Goal: Task Accomplishment & Management: Complete application form

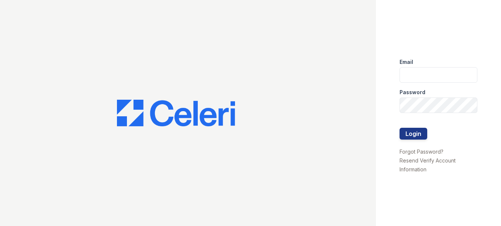
click at [434, 83] on div "Password" at bounding box center [438, 90] width 78 height 15
click at [435, 73] on input "email" at bounding box center [438, 74] width 78 height 15
type input "[DOMAIN_NAME][EMAIL_ADDRESS][DOMAIN_NAME]"
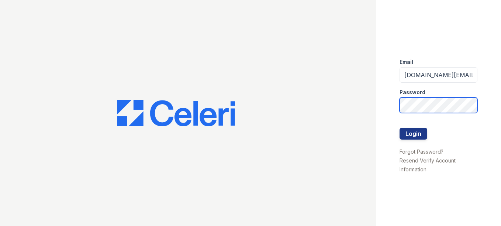
click at [399, 128] on button "Login" at bounding box center [413, 134] width 28 height 12
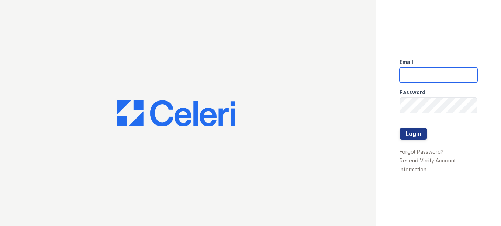
click at [421, 75] on input "email" at bounding box center [438, 74] width 78 height 15
click at [460, 75] on input "arbors1@gmail.com" at bounding box center [438, 74] width 78 height 15
type input "[EMAIL_ADDRESS][DOMAIN_NAME]"
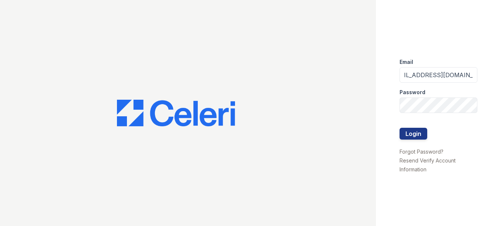
scroll to position [0, 0]
click at [454, 50] on div "Email arbors1@cafmanagement.com Password Login Forgot Password? Resend Verify A…" at bounding box center [438, 113] width 125 height 226
click at [399, 128] on button "Login" at bounding box center [413, 134] width 28 height 12
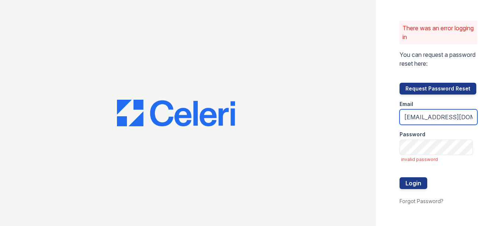
click at [423, 113] on input "[EMAIL_ADDRESS][DOMAIN_NAME]" at bounding box center [438, 116] width 78 height 15
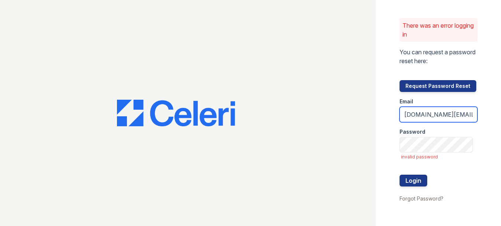
scroll to position [3, 0]
type input "[DOMAIN_NAME][EMAIL_ADDRESS][DOMAIN_NAME]"
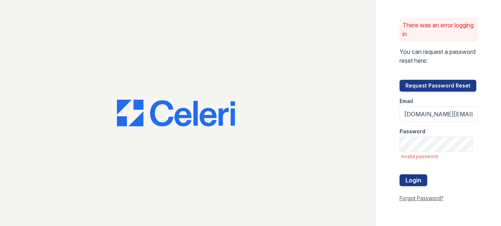
click at [427, 198] on link "Forgot Password?" at bounding box center [421, 198] width 44 height 6
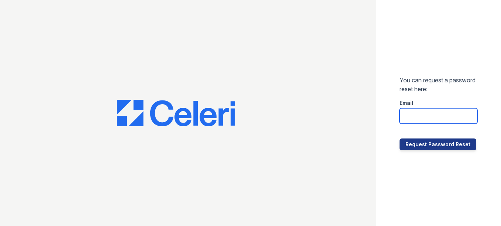
click at [412, 125] on form "You can request a password reset here: Email Request Password Reset" at bounding box center [438, 113] width 78 height 75
type input "arbors.pm@cafmanagement.com"
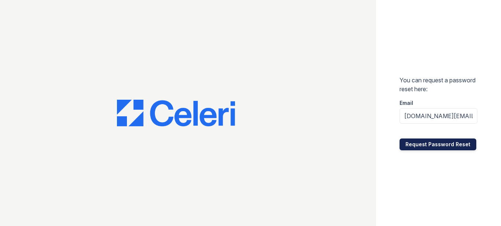
click at [426, 145] on button "Request Password Reset" at bounding box center [437, 144] width 77 height 12
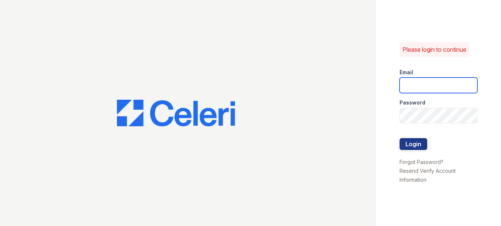
click at [415, 88] on input "email" at bounding box center [438, 84] width 78 height 15
type input "arbors.pm@cafmanagement.com"
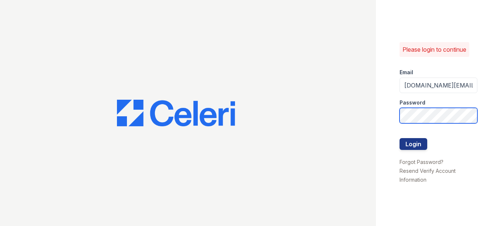
click at [399, 138] on button "Login" at bounding box center [413, 144] width 28 height 12
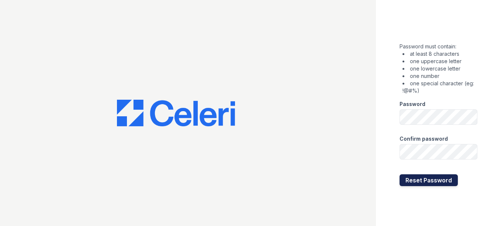
click at [442, 177] on button "Reset Password" at bounding box center [428, 180] width 58 height 12
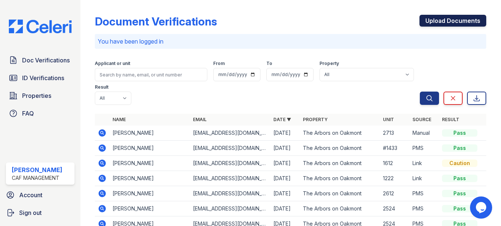
click at [429, 20] on link "Upload Documents" at bounding box center [452, 21] width 67 height 12
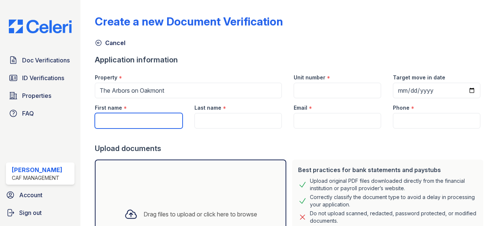
click at [133, 115] on input "First name" at bounding box center [138, 120] width 87 height 15
type input "Jeremy"
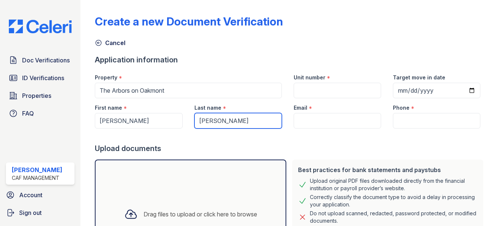
type input "brookins"
click at [325, 100] on div "Email *" at bounding box center [337, 105] width 87 height 15
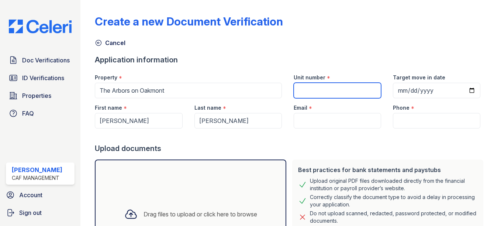
drag, startPoint x: 327, startPoint y: 95, endPoint x: 329, endPoint y: 89, distance: 5.7
click at [329, 90] on input "Unit number" at bounding box center [337, 90] width 87 height 15
type input "1914"
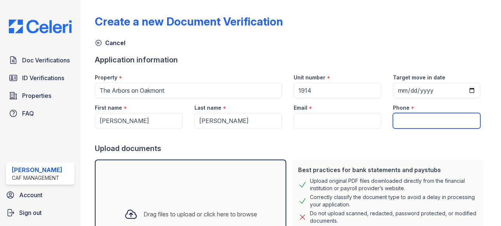
click at [407, 122] on input "Phone" at bounding box center [436, 120] width 87 height 15
click at [399, 115] on input "Phone" at bounding box center [436, 120] width 87 height 15
type input "469-789-0844"
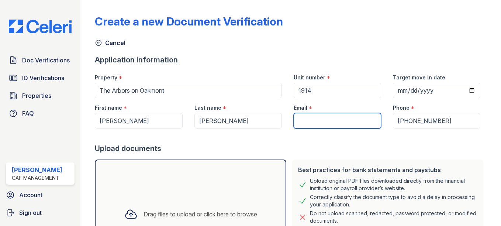
click at [298, 115] on input "Email" at bounding box center [337, 120] width 87 height 15
paste input "Jdbrookins2@hotmail.com"
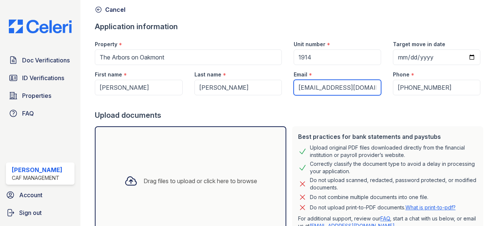
scroll to position [90, 0]
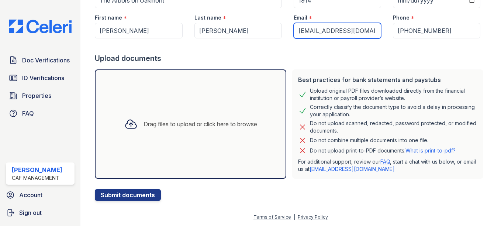
type input "Jdbrookins2@hotmail.com"
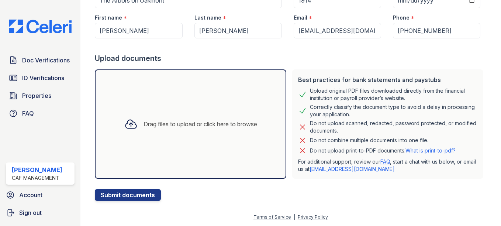
click at [136, 151] on div "Drag files to upload or click here to browse" at bounding box center [190, 123] width 191 height 109
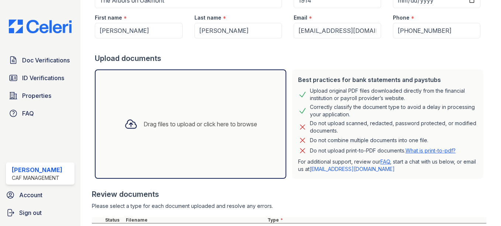
click at [176, 121] on div "Drag files to upload or click here to browse" at bounding box center [200, 124] width 114 height 9
click at [161, 152] on div "Drag files to upload or click here to browse" at bounding box center [190, 123] width 191 height 109
click at [183, 114] on div "Drag files to upload or click here to browse" at bounding box center [190, 123] width 145 height 25
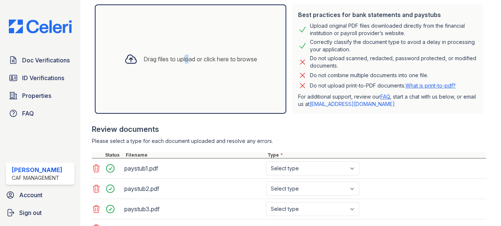
scroll to position [218, 0]
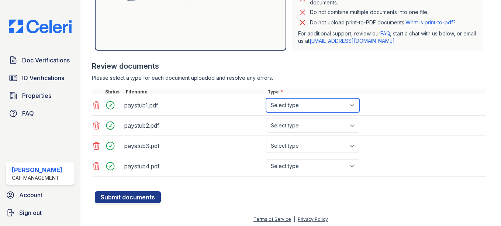
click at [316, 108] on select "Select type Paystub Bank Statement Offer Letter Tax Documents Benefit Award Let…" at bounding box center [312, 105] width 93 height 14
select select "paystub"
click at [266, 98] on select "Select type Paystub Bank Statement Offer Letter Tax Documents Benefit Award Let…" at bounding box center [312, 105] width 93 height 14
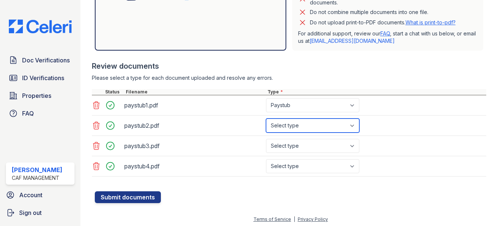
click at [309, 126] on select "Select type Paystub Bank Statement Offer Letter Tax Documents Benefit Award Let…" at bounding box center [312, 125] width 93 height 14
select select "paystub"
click at [266, 118] on select "Select type Paystub Bank Statement Offer Letter Tax Documents Benefit Award Let…" at bounding box center [312, 125] width 93 height 14
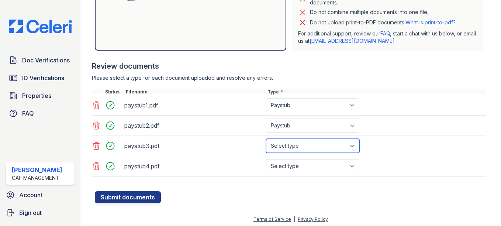
click at [298, 149] on select "Select type Paystub Bank Statement Offer Letter Tax Documents Benefit Award Let…" at bounding box center [312, 146] width 93 height 14
click at [266, 139] on select "Select type Paystub Bank Statement Offer Letter Tax Documents Benefit Award Let…" at bounding box center [312, 146] width 93 height 14
drag, startPoint x: 291, startPoint y: 147, endPoint x: 290, endPoint y: 137, distance: 10.0
click at [291, 143] on select "Select type Paystub Bank Statement Offer Letter Tax Documents Benefit Award Let…" at bounding box center [312, 146] width 93 height 14
select select "paystub"
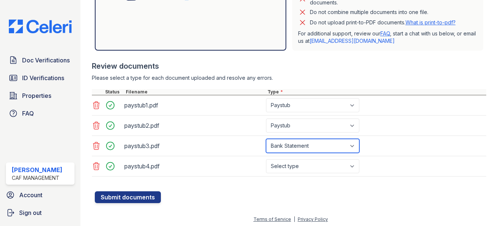
click at [266, 139] on select "Select type Paystub Bank Statement Offer Letter Tax Documents Benefit Award Let…" at bounding box center [312, 146] width 93 height 14
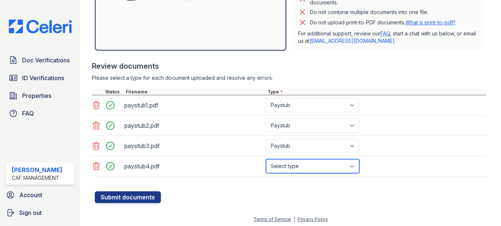
click at [288, 162] on select "Select type Paystub Bank Statement Offer Letter Tax Documents Benefit Award Let…" at bounding box center [312, 166] width 93 height 14
select select "paystub"
click at [266, 159] on select "Select type Paystub Bank Statement Offer Letter Tax Documents Benefit Award Let…" at bounding box center [312, 166] width 93 height 14
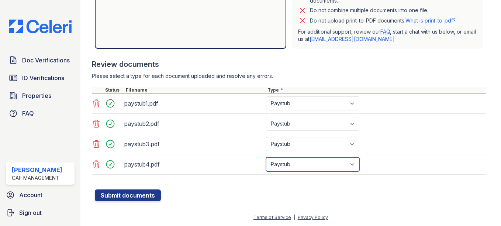
scroll to position [220, 0]
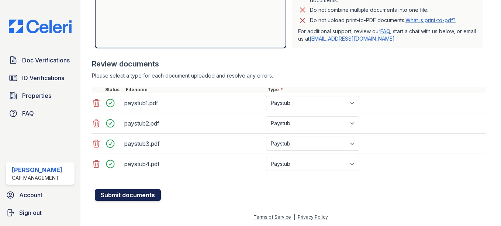
click at [120, 195] on button "Submit documents" at bounding box center [128, 195] width 66 height 12
